Goal: Task Accomplishment & Management: Use online tool/utility

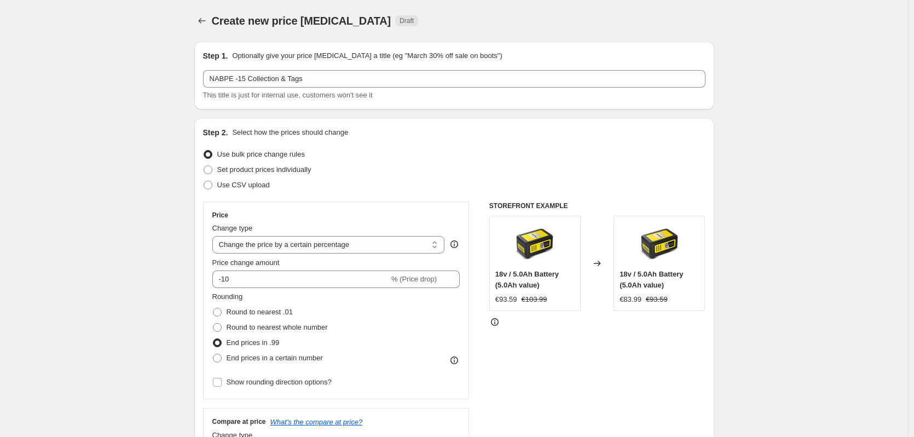
select select "percentage"
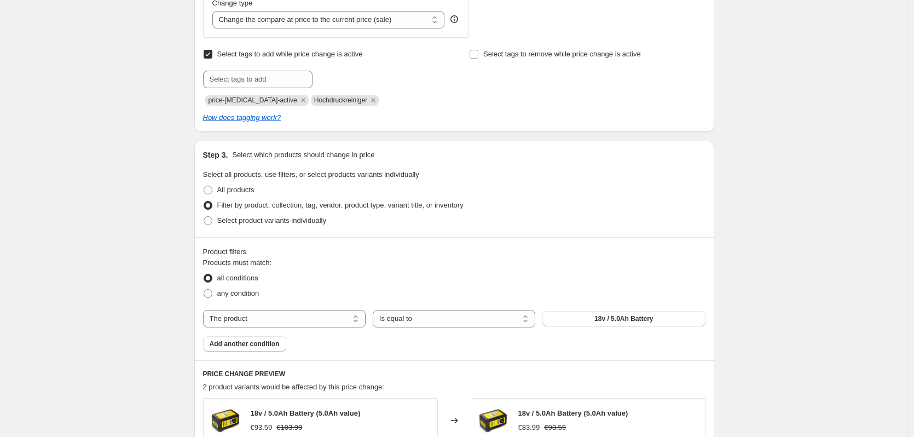
scroll to position [308, 0]
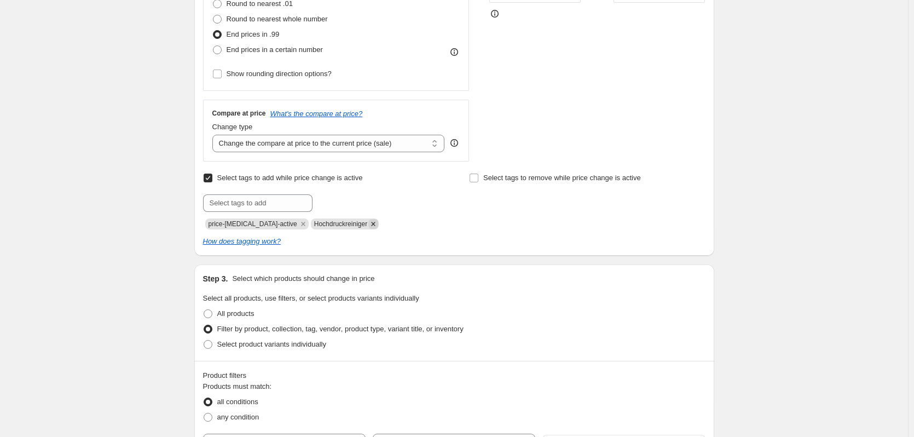
click at [369, 223] on icon "Remove Hochdruckreiniger" at bounding box center [374, 224] width 10 height 10
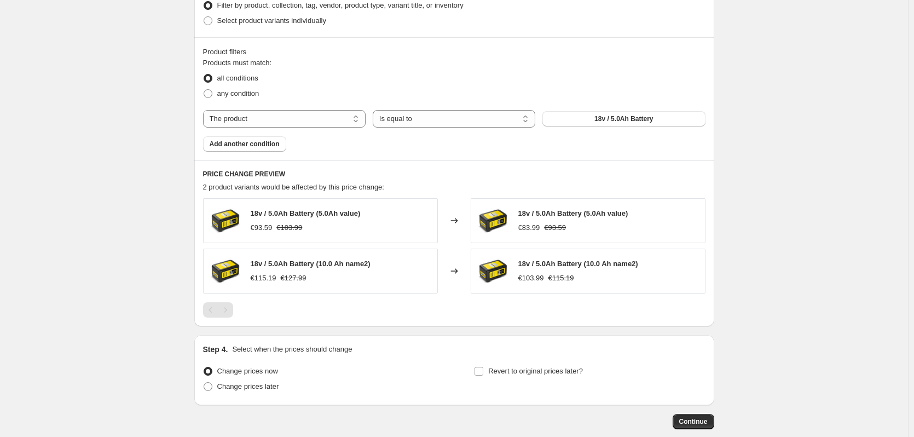
scroll to position [692, 0]
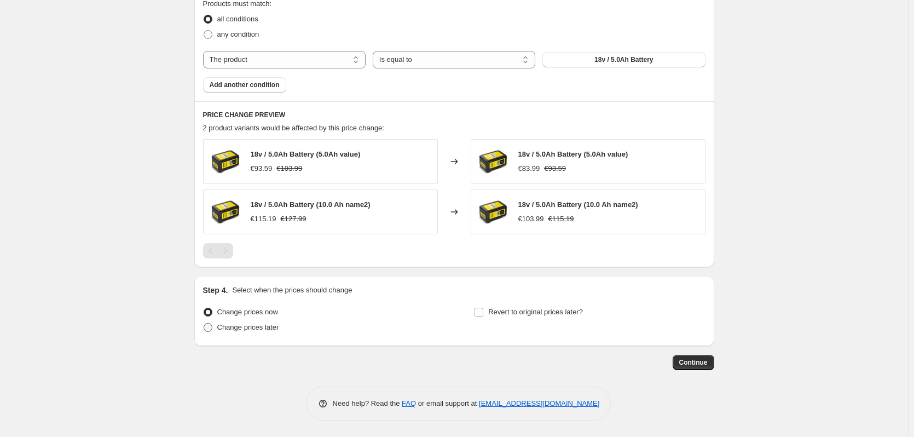
drag, startPoint x: 212, startPoint y: 329, endPoint x: 221, endPoint y: 322, distance: 11.0
click at [212, 327] on span at bounding box center [208, 327] width 9 height 9
click at [204, 324] on input "Change prices later" at bounding box center [204, 323] width 1 height 1
radio input "true"
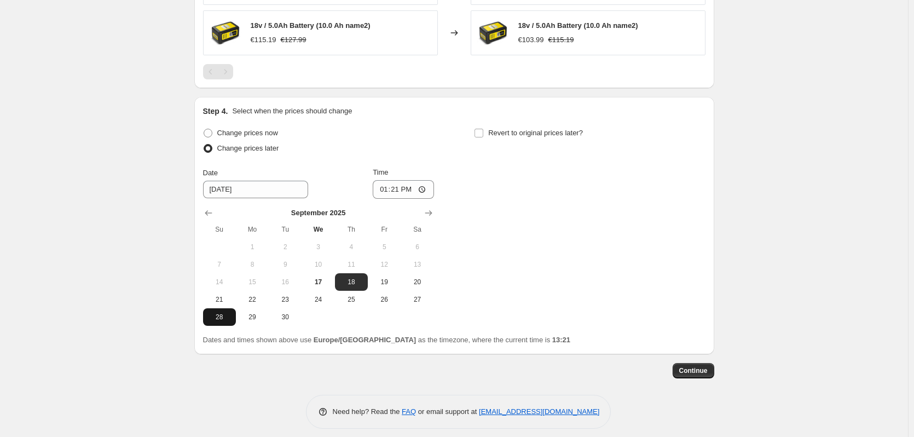
scroll to position [879, 0]
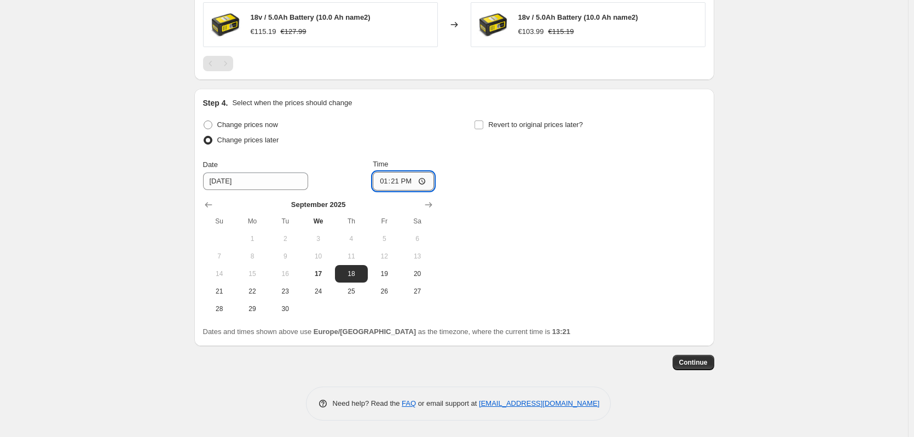
click at [416, 179] on input "13:21" at bounding box center [403, 181] width 61 height 19
click at [424, 180] on input "13:21" at bounding box center [403, 181] width 61 height 19
type input "13:22"
click at [692, 362] on span "Continue" at bounding box center [694, 362] width 28 height 9
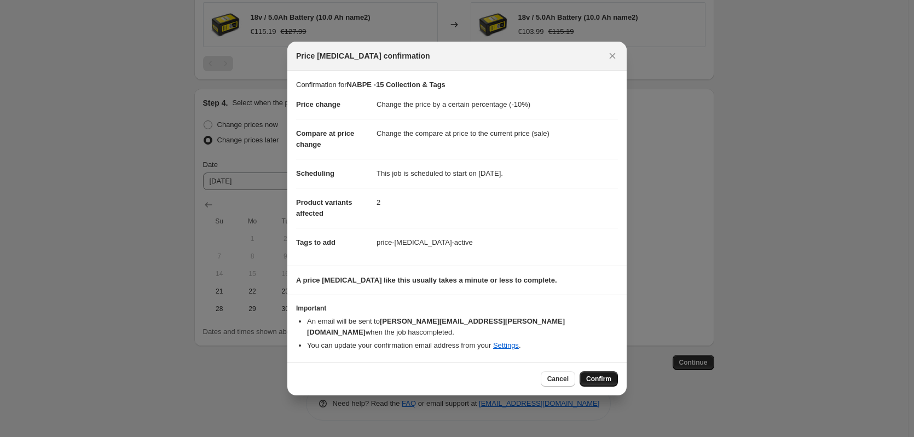
click at [594, 375] on span "Confirm" at bounding box center [598, 379] width 25 height 9
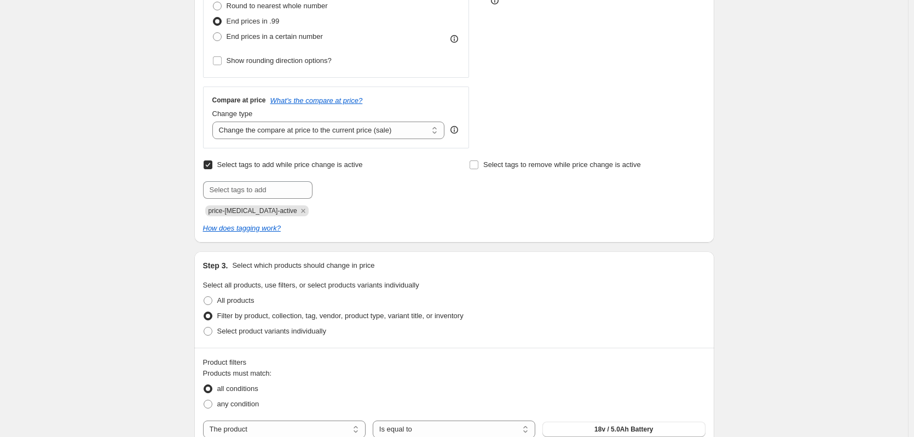
scroll to position [386, 0]
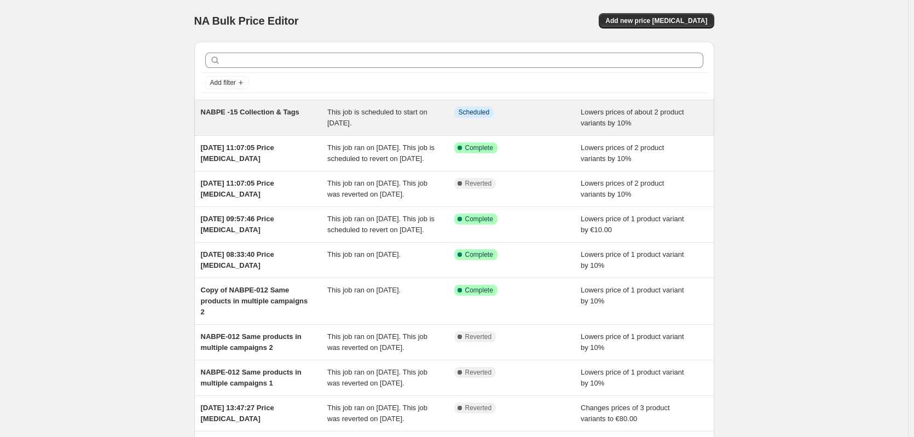
click at [257, 118] on div "NABPE -15 Collection & Tags" at bounding box center [264, 118] width 127 height 22
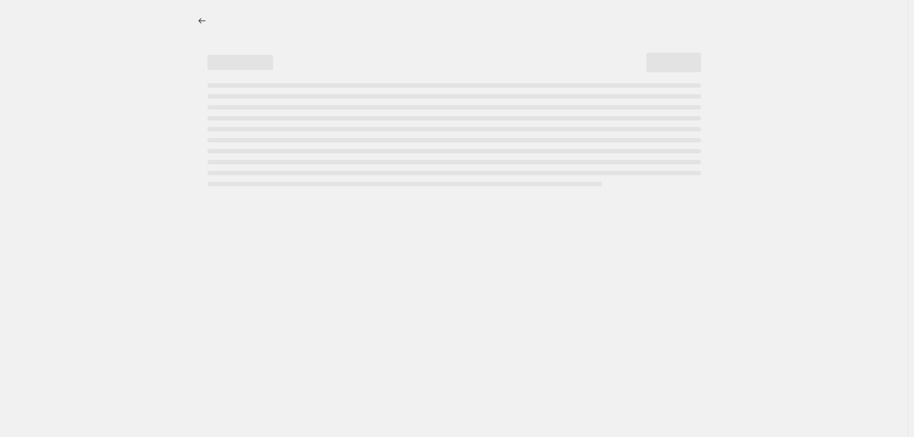
select select "percentage"
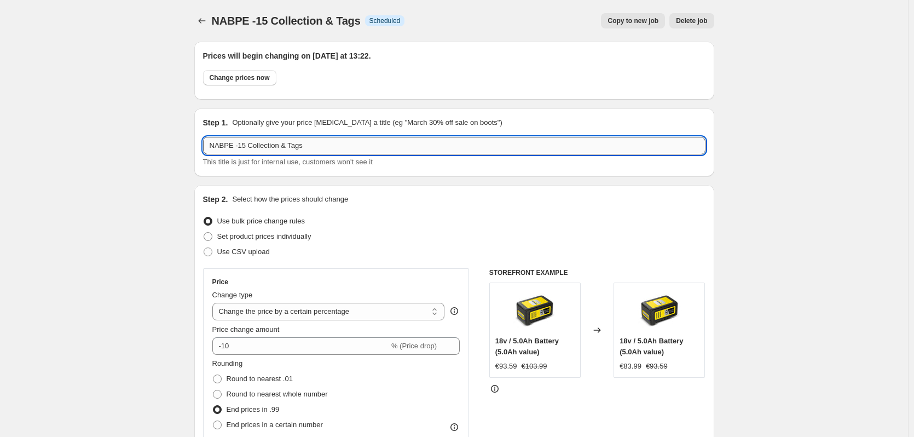
click at [245, 145] on input "NABPE -15 Collection & Tags" at bounding box center [454, 146] width 503 height 18
type input "NABPE -15&16 Collection & Tags"
